Goal: Information Seeking & Learning: Check status

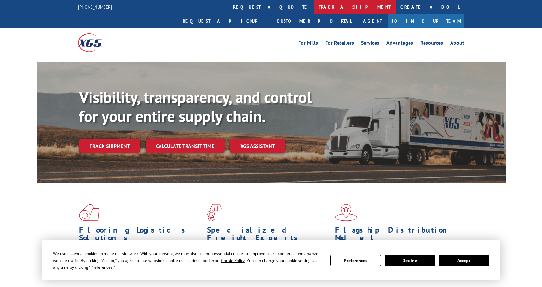
click at [314, 8] on link "track a shipment" at bounding box center [355, 7] width 82 height 14
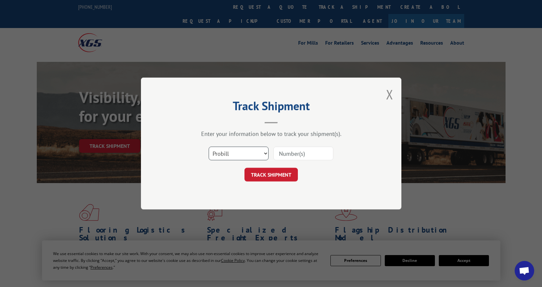
drag, startPoint x: 252, startPoint y: 158, endPoint x: 249, endPoint y: 150, distance: 8.3
click at [252, 158] on select "Select category... Probill BOL PO" at bounding box center [239, 153] width 60 height 14
click at [209, 146] on select "Select category... Probill BOL PO" at bounding box center [239, 153] width 60 height 14
click at [235, 146] on div "Select category... Probill BOL PO" at bounding box center [270, 153] width 195 height 21
click at [235, 153] on select "Select category... Probill BOL PO" at bounding box center [239, 153] width 60 height 14
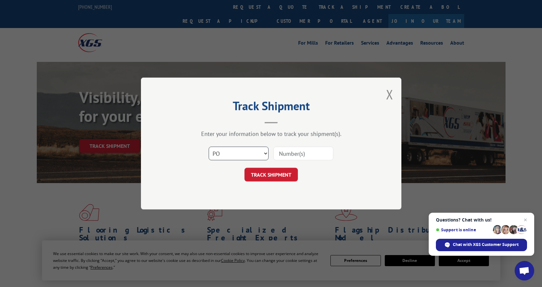
select select "bol"
click at [209, 146] on select "Select category... Probill BOL PO" at bounding box center [239, 153] width 60 height 14
click at [226, 184] on div "Track Shipment Enter your information below to track your shipment(s). Select c…" at bounding box center [271, 143] width 260 height 132
drag, startPoint x: 226, startPoint y: 184, endPoint x: 479, endPoint y: 91, distance: 270.3
click at [477, 95] on div "Track Shipment Enter your information below to track your shipment(s). Select c…" at bounding box center [271, 143] width 542 height 287
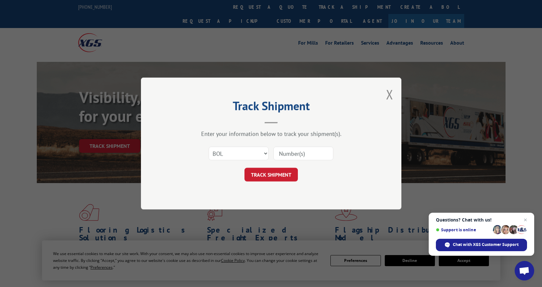
click at [294, 154] on input at bounding box center [303, 153] width 60 height 14
type input "6014894"
click at [244, 168] on button "TRACK SHIPMENT" at bounding box center [270, 175] width 53 height 14
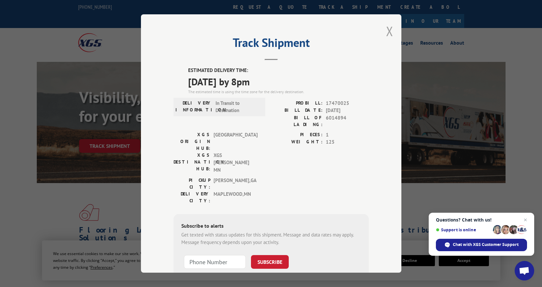
click at [386, 34] on button "Close modal" at bounding box center [389, 30] width 7 height 17
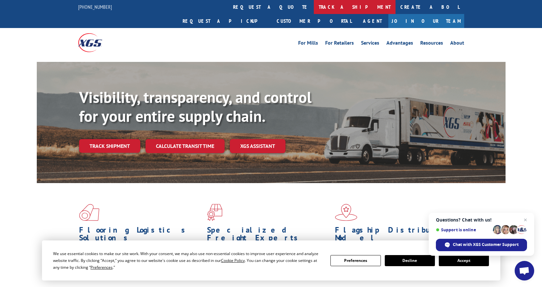
click at [314, 7] on link "track a shipment" at bounding box center [355, 7] width 82 height 14
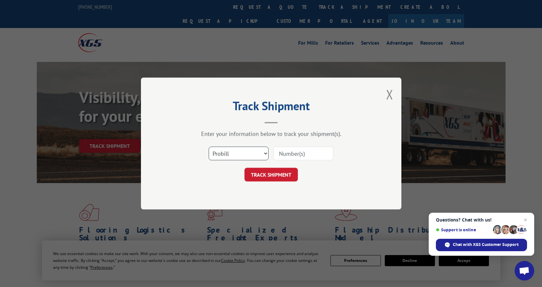
click at [247, 154] on select "Select category... Probill BOL PO" at bounding box center [239, 153] width 60 height 14
select select "bol"
click at [209, 146] on select "Select category... Probill BOL PO" at bounding box center [239, 153] width 60 height 14
click at [290, 154] on input at bounding box center [303, 153] width 60 height 14
type input "6017433"
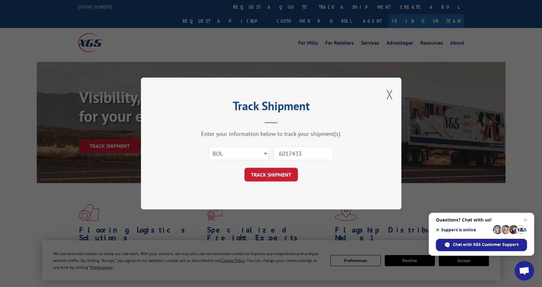
click button "TRACK SHIPMENT" at bounding box center [270, 175] width 53 height 14
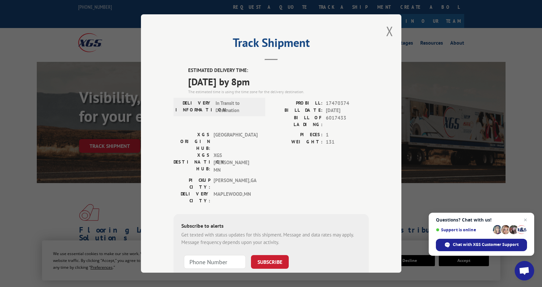
drag, startPoint x: 385, startPoint y: 33, endPoint x: 358, endPoint y: 28, distance: 27.4
click at [386, 32] on button "Close modal" at bounding box center [389, 30] width 7 height 17
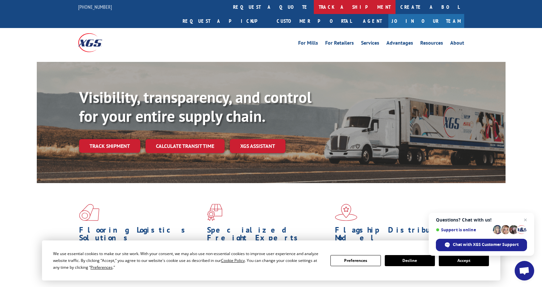
click at [314, 7] on link "track a shipment" at bounding box center [355, 7] width 82 height 14
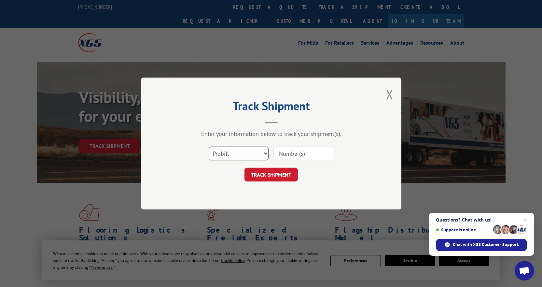
click at [236, 149] on select "Select category... Probill BOL PO" at bounding box center [239, 153] width 60 height 14
select select "bol"
click at [209, 146] on select "Select category... Probill BOL PO" at bounding box center [239, 153] width 60 height 14
click at [308, 151] on input at bounding box center [303, 153] width 60 height 14
type input "5181766"
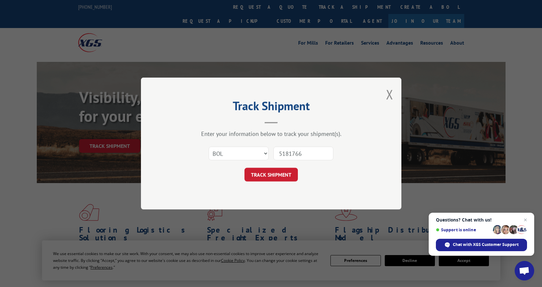
click at [244, 168] on button "TRACK SHIPMENT" at bounding box center [270, 175] width 53 height 14
